Goal: Task Accomplishment & Management: Use online tool/utility

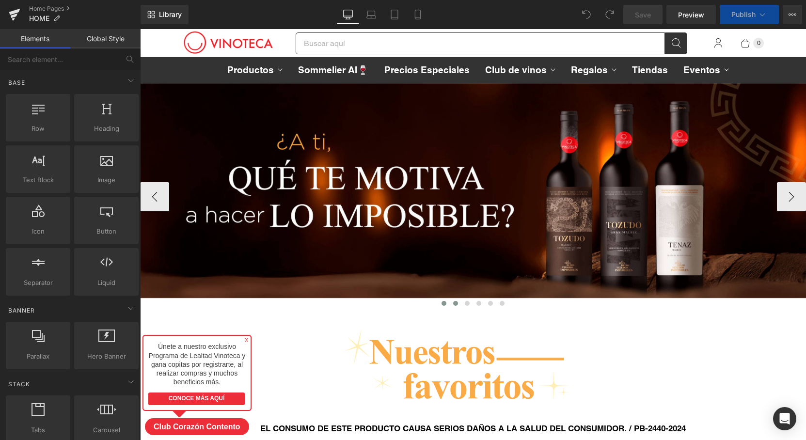
scroll to position [4506, 666]
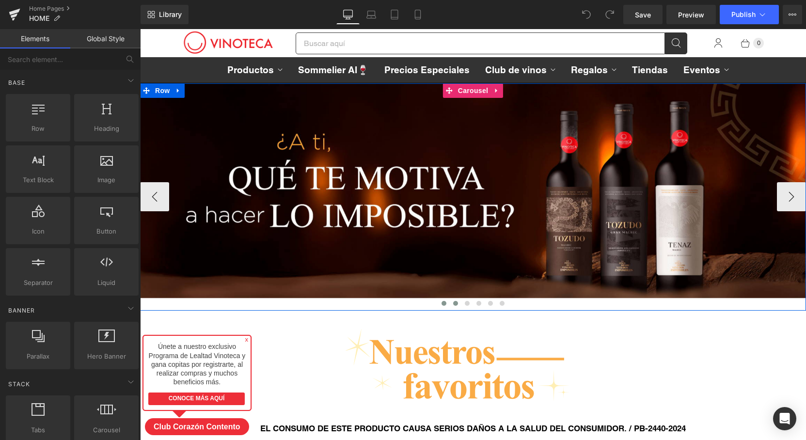
click at [455, 304] on span at bounding box center [455, 303] width 5 height 5
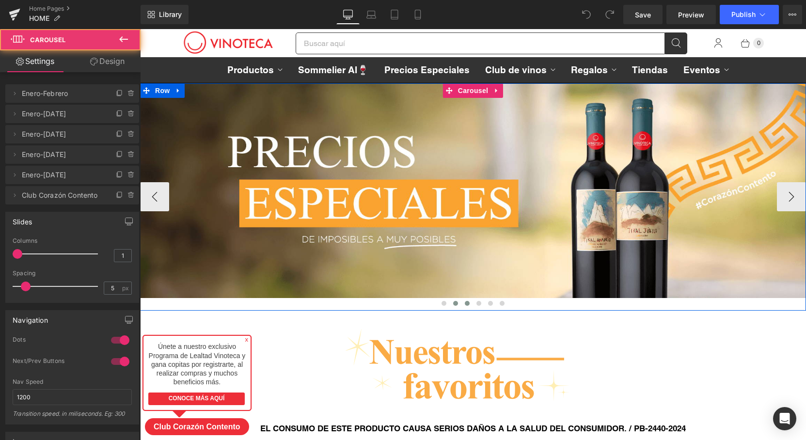
click at [465, 304] on span at bounding box center [467, 303] width 5 height 5
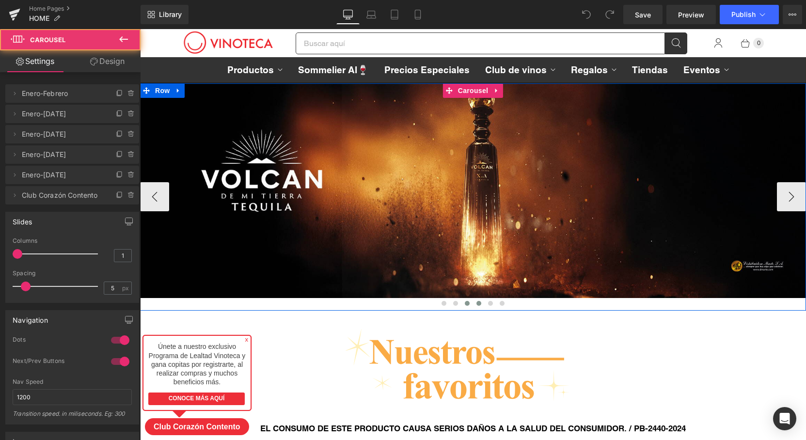
click at [478, 304] on span at bounding box center [478, 303] width 5 height 5
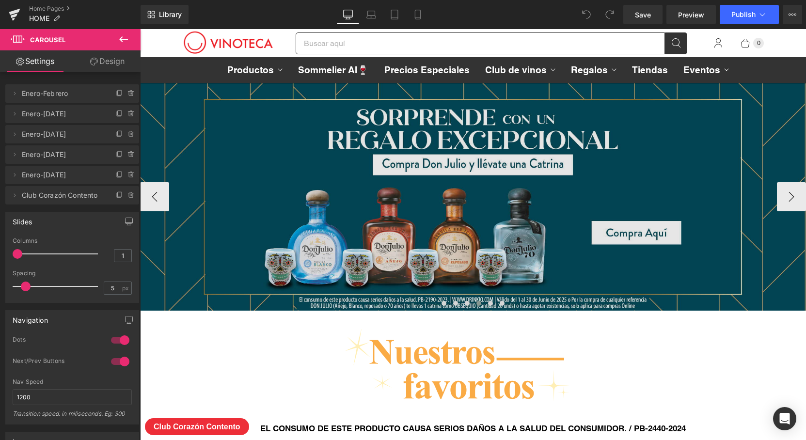
scroll to position [4473, 666]
click at [596, 177] on img at bounding box center [473, 197] width 666 height 228
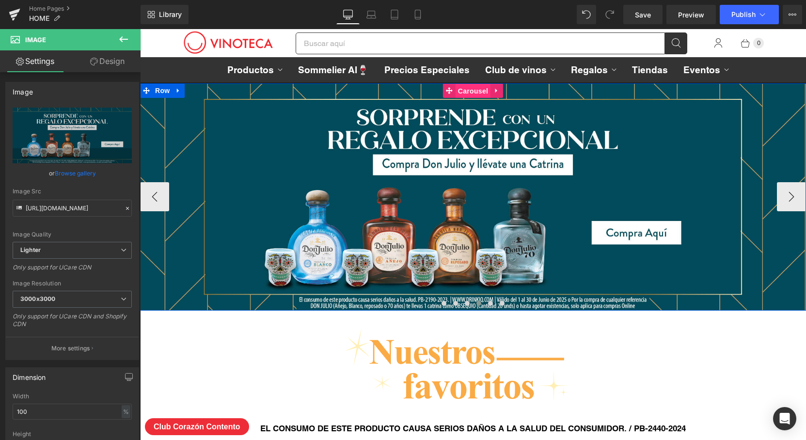
click at [474, 91] on span "Carousel" at bounding box center [472, 91] width 35 height 15
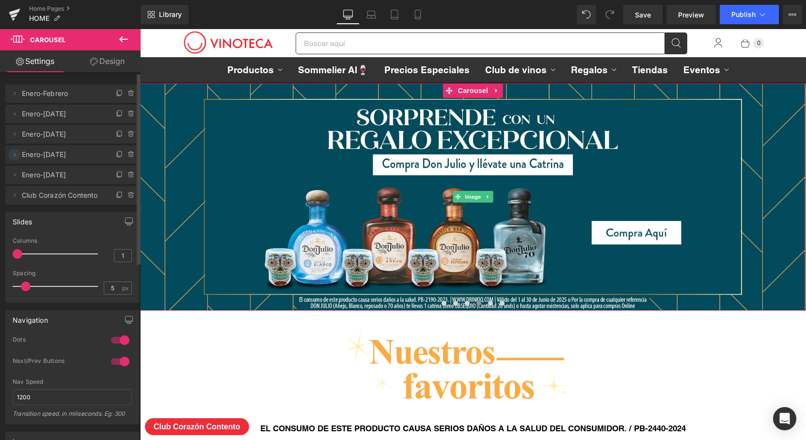
click at [15, 153] on icon at bounding box center [15, 155] width 8 height 8
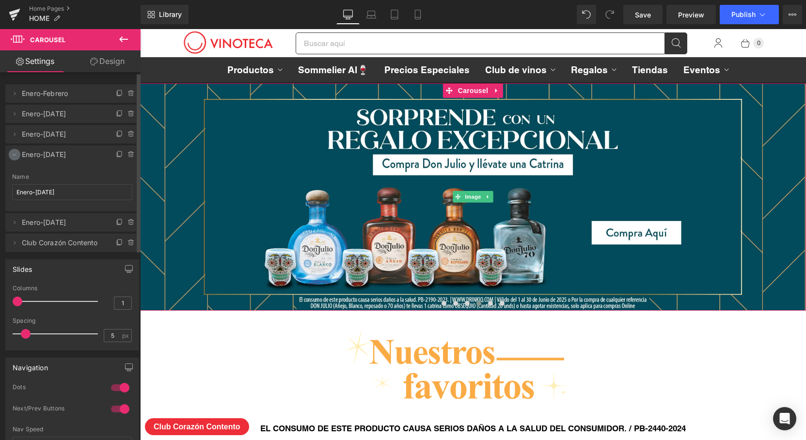
click at [15, 153] on icon at bounding box center [15, 155] width 8 height 8
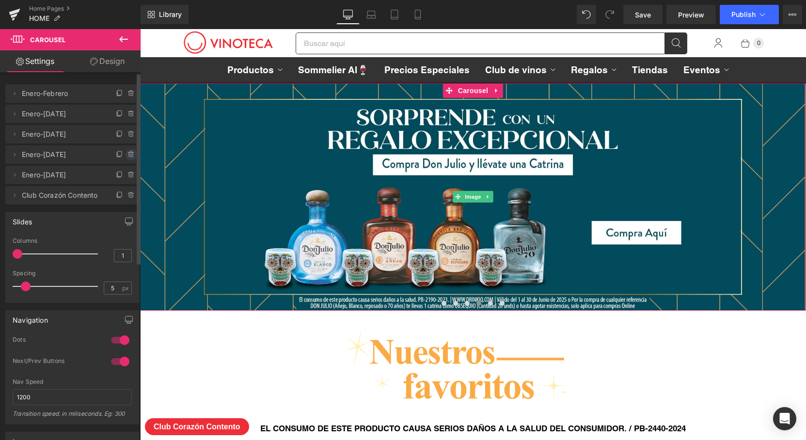
click at [128, 154] on icon at bounding box center [131, 155] width 8 height 8
click at [123, 155] on button "Delete" at bounding box center [121, 155] width 31 height 13
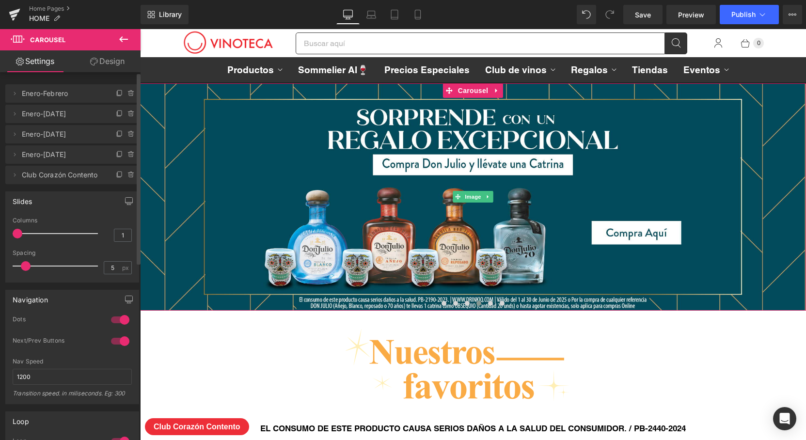
scroll to position [4461, 666]
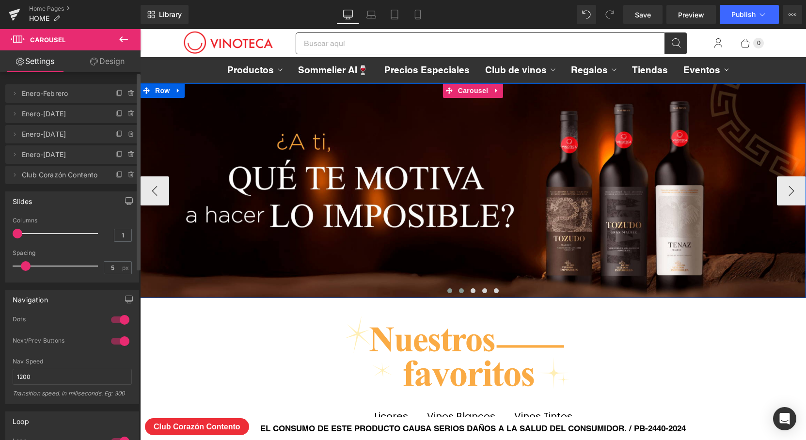
click at [462, 290] on span at bounding box center [461, 290] width 5 height 5
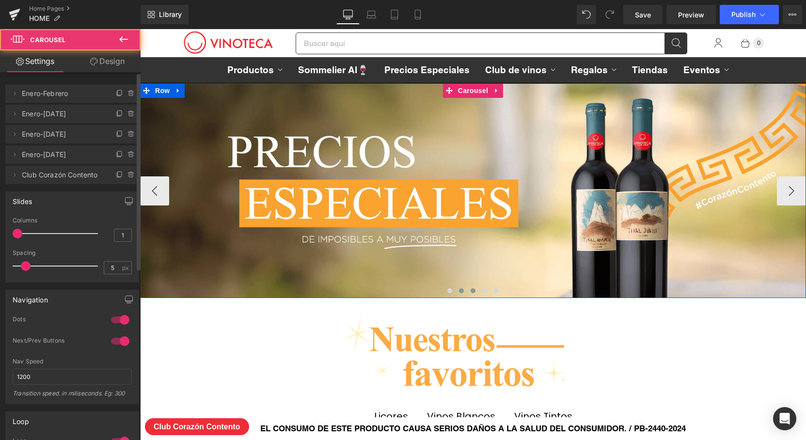
click at [475, 291] on span at bounding box center [472, 290] width 5 height 5
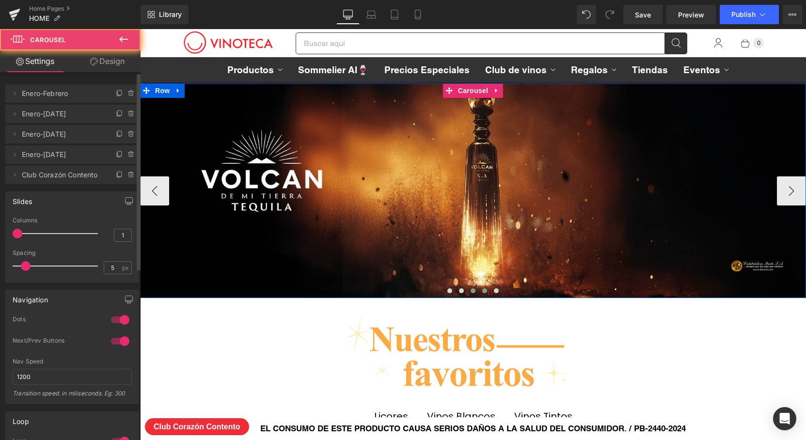
click at [483, 290] on span at bounding box center [484, 290] width 5 height 5
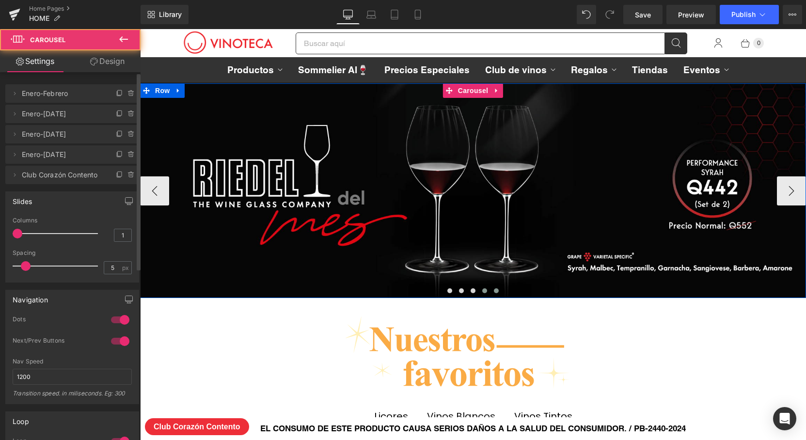
click at [495, 291] on span at bounding box center [496, 290] width 5 height 5
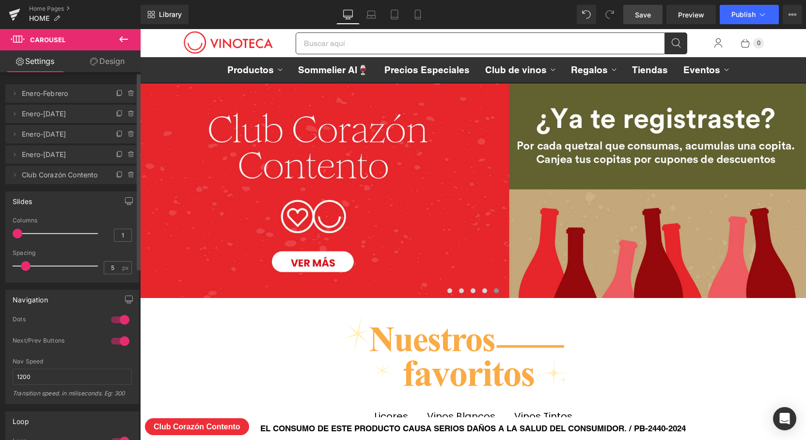
click at [660, 14] on link "Save" at bounding box center [642, 14] width 39 height 19
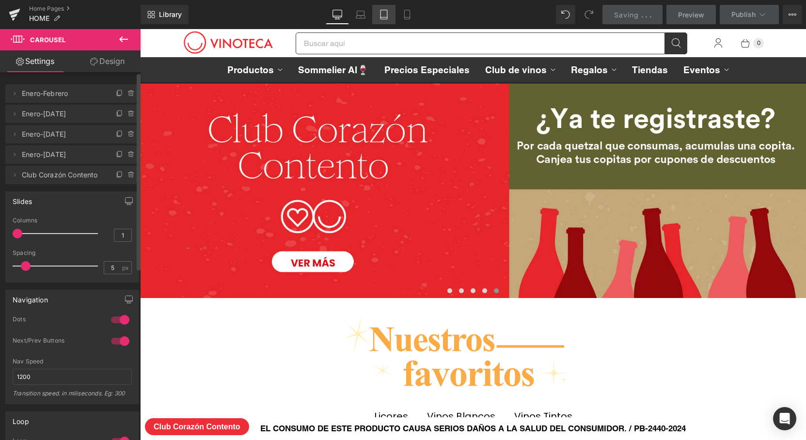
click at [394, 16] on link "Tablet" at bounding box center [383, 14] width 23 height 19
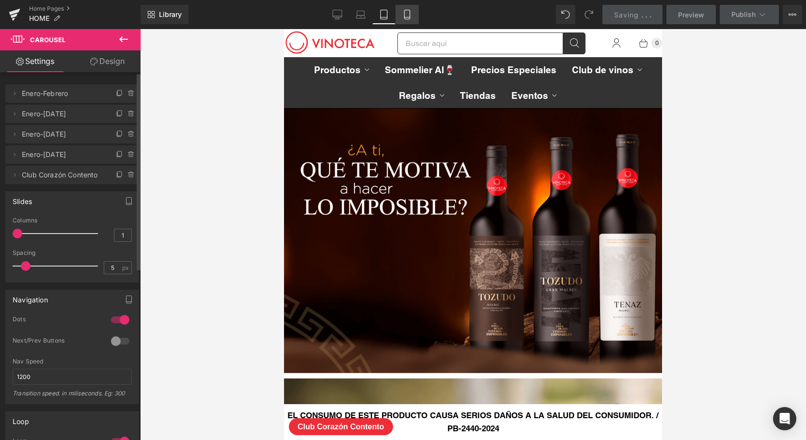
scroll to position [5924, 378]
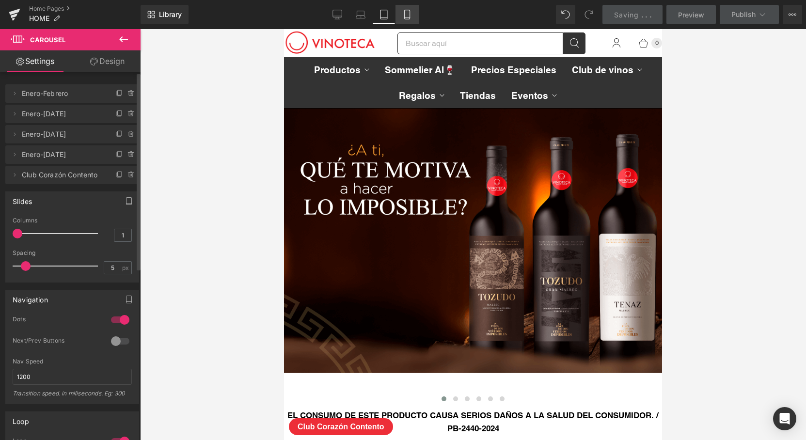
click at [406, 12] on icon at bounding box center [407, 15] width 10 height 10
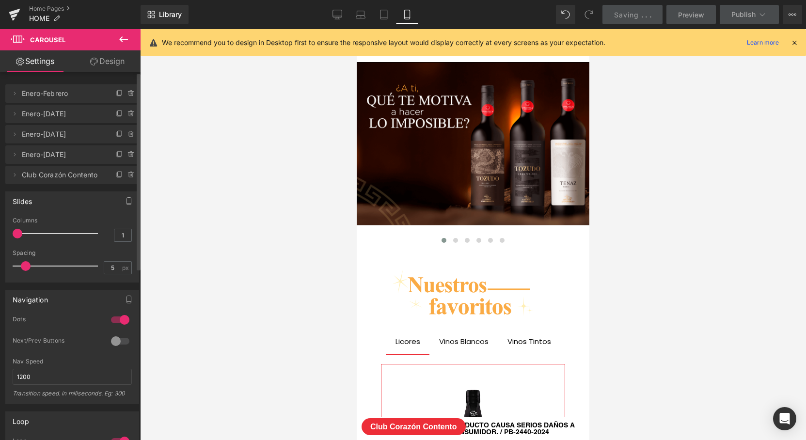
scroll to position [4989, 233]
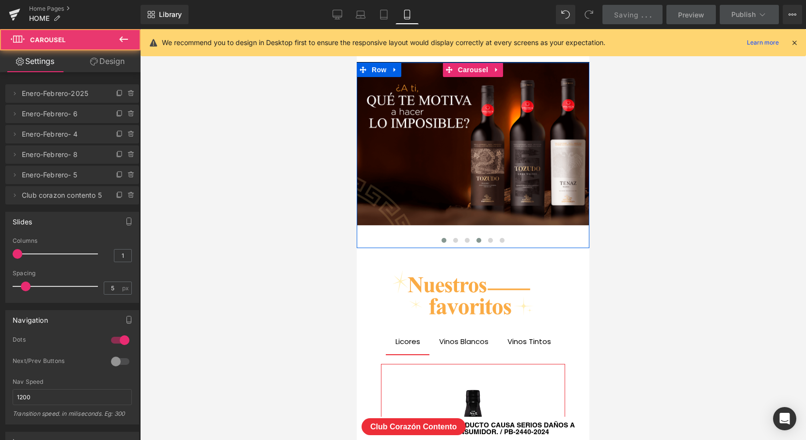
click at [479, 238] on span at bounding box center [478, 240] width 5 height 5
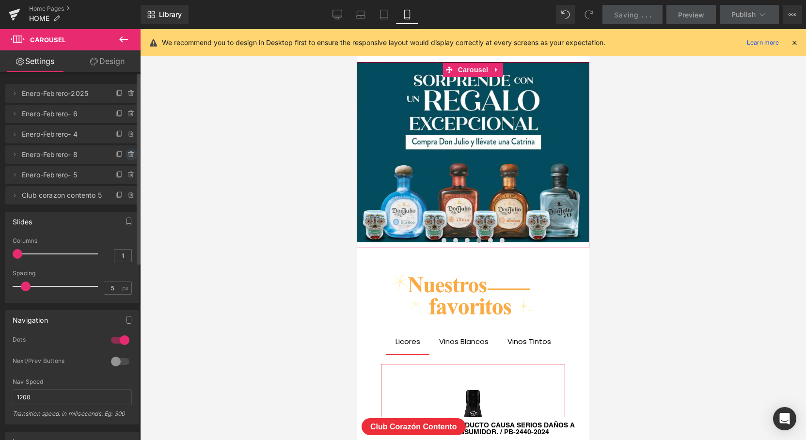
click at [127, 155] on icon at bounding box center [131, 155] width 8 height 8
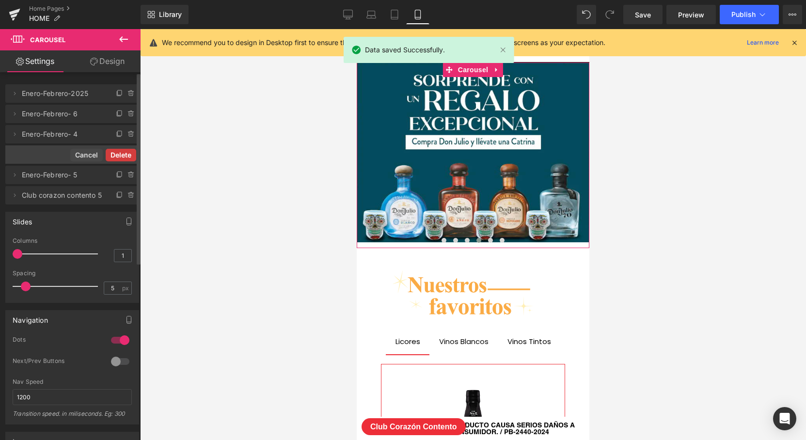
click at [125, 154] on button "Delete" at bounding box center [121, 155] width 31 height 13
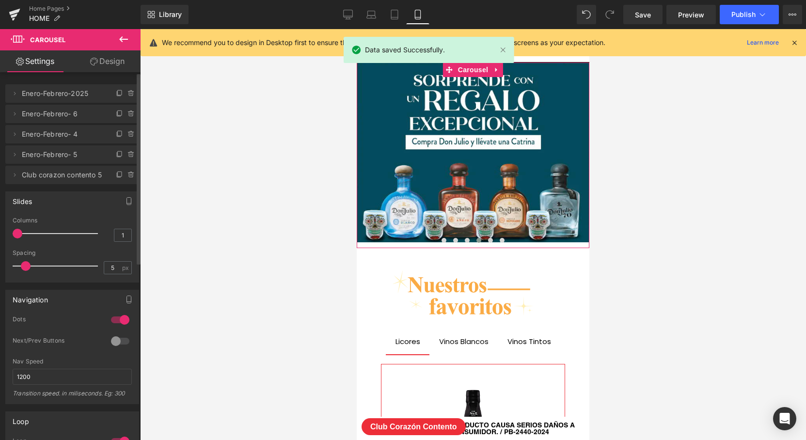
scroll to position [4972, 233]
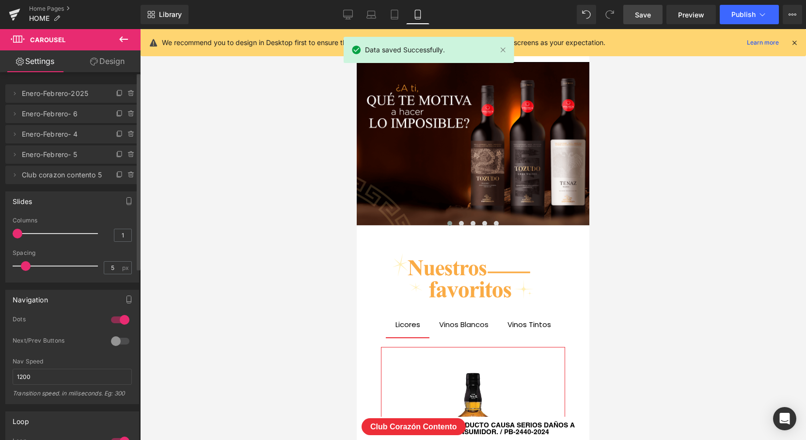
click at [640, 13] on span "Save" at bounding box center [643, 15] width 16 height 10
click at [757, 15] on icon at bounding box center [762, 15] width 10 height 10
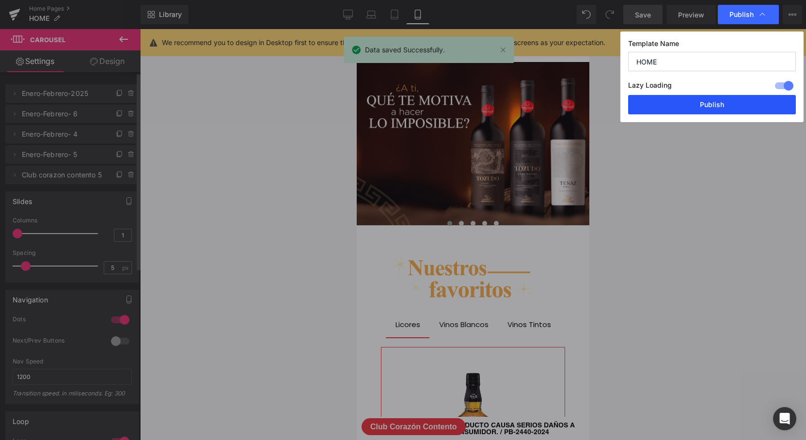
click at [713, 108] on button "Publish" at bounding box center [712, 104] width 168 height 19
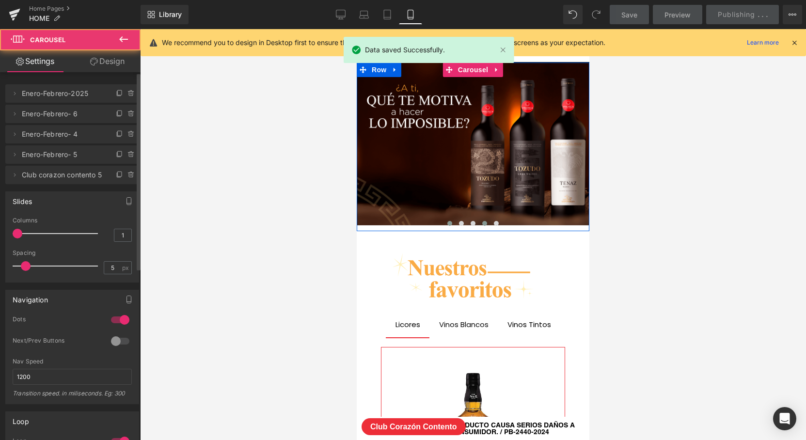
click at [484, 224] on span at bounding box center [484, 223] width 5 height 5
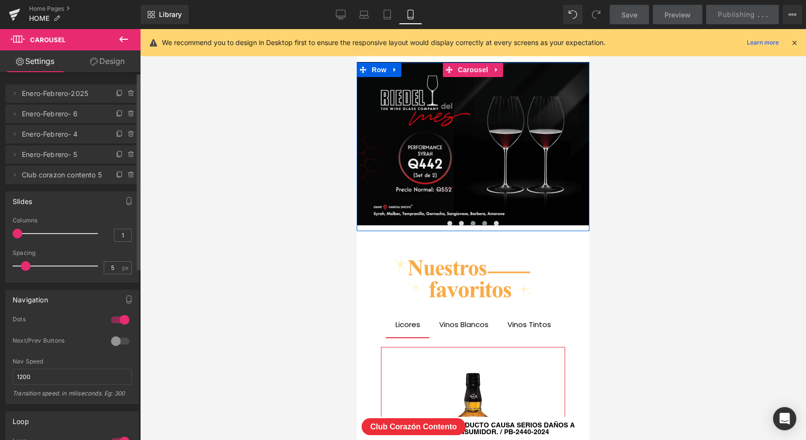
click at [474, 222] on span at bounding box center [472, 223] width 5 height 5
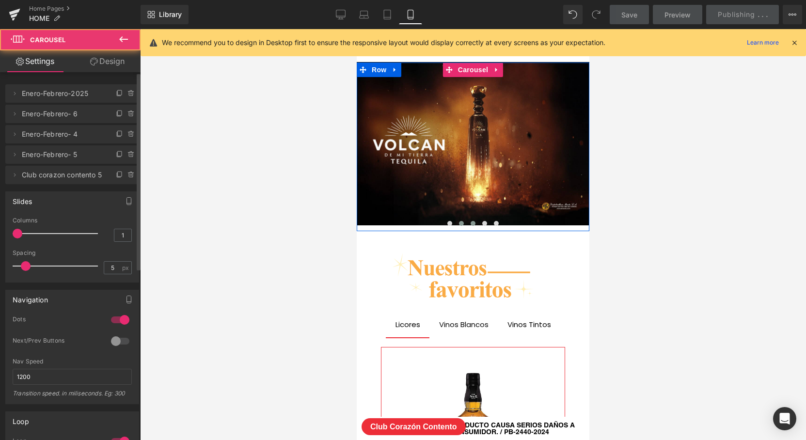
click at [463, 223] on span at bounding box center [461, 223] width 5 height 5
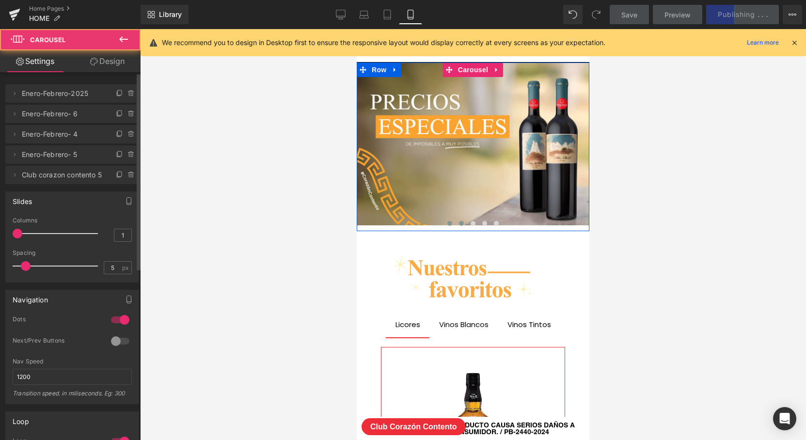
click at [449, 223] on span at bounding box center [449, 223] width 5 height 5
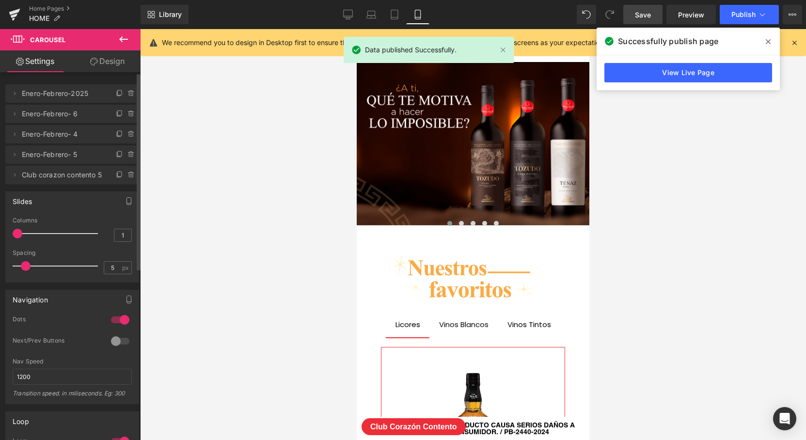
click at [766, 39] on icon at bounding box center [768, 41] width 5 height 5
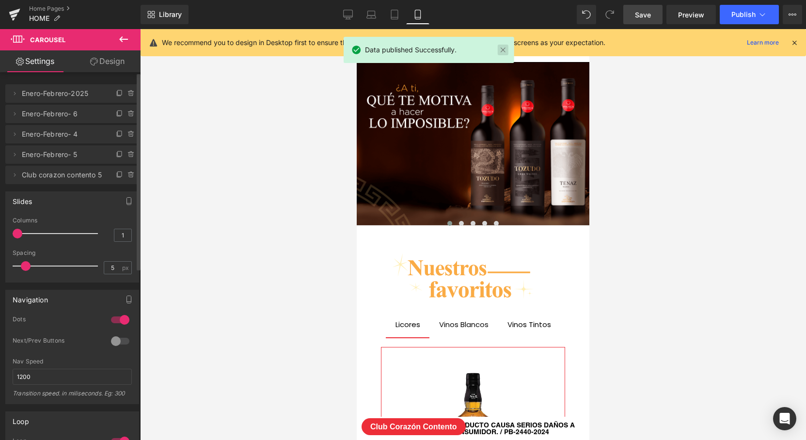
drag, startPoint x: 501, startPoint y: 50, endPoint x: 173, endPoint y: 32, distance: 329.0
click at [501, 50] on link at bounding box center [502, 50] width 11 height 11
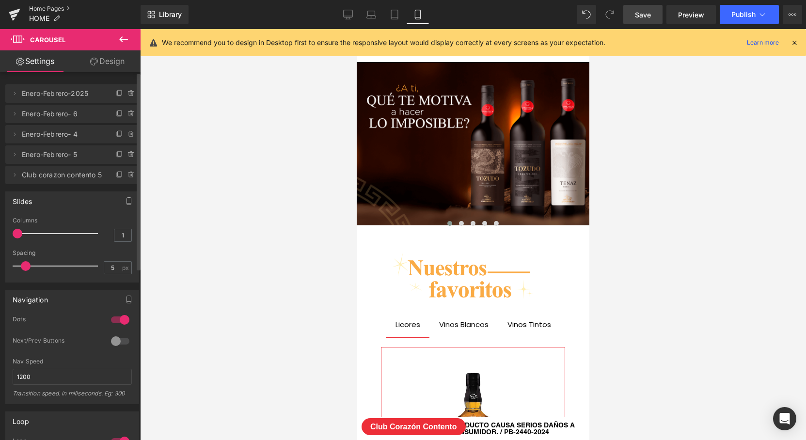
click at [49, 8] on link "Home Pages" at bounding box center [84, 9] width 111 height 8
